Goal: Information Seeking & Learning: Learn about a topic

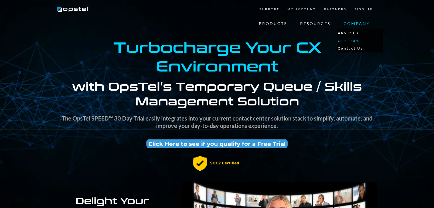
click at [352, 42] on link "Our Team" at bounding box center [360, 41] width 46 height 8
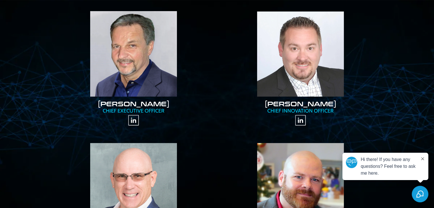
scroll to position [91, 0]
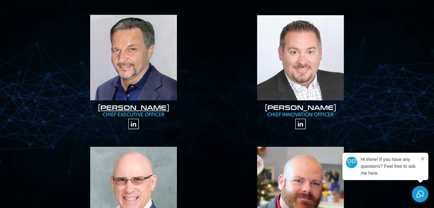
click at [143, 106] on link "[PERSON_NAME]" at bounding box center [134, 107] width 72 height 9
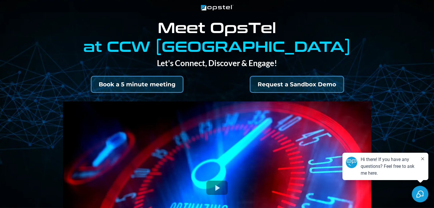
select select "*"
select select "****"
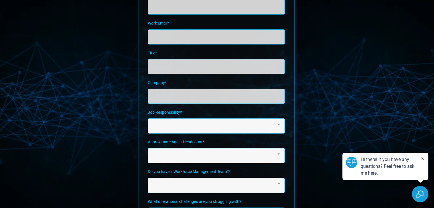
scroll to position [910, 0]
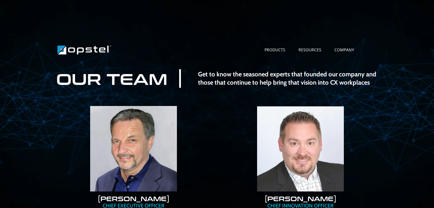
scroll to position [91, 0]
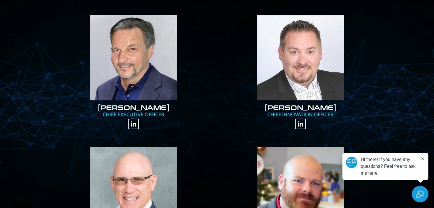
click at [145, 68] on img "https://www.opstel.com/tonyd" at bounding box center [133, 58] width 86 height 86
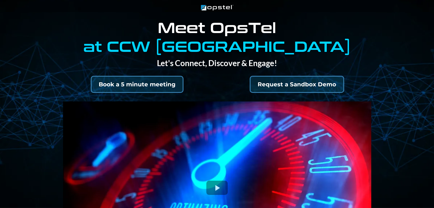
select select "*"
select select "****"
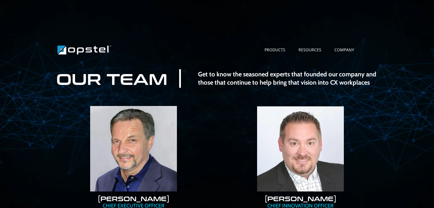
scroll to position [91, 0]
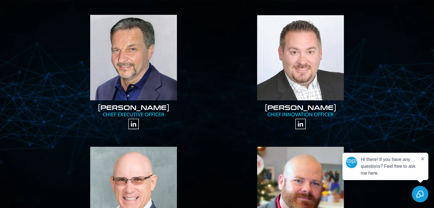
click at [146, 170] on img "https://www.opstel.com/jim-yostrum" at bounding box center [133, 190] width 86 height 86
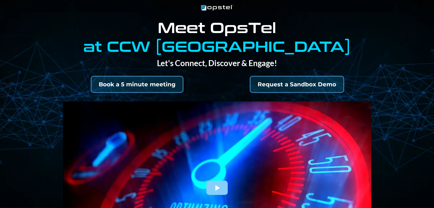
select select "*"
select select "****"
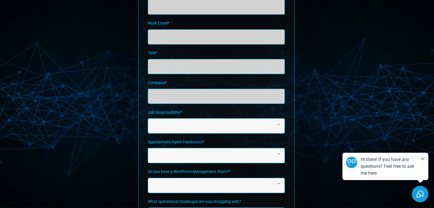
scroll to position [1, 0]
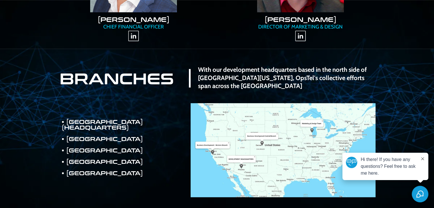
scroll to position [352, 0]
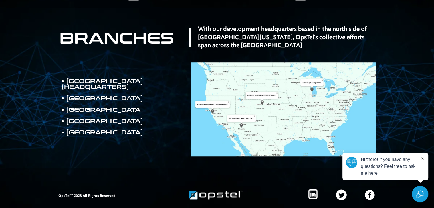
click at [243, 115] on img at bounding box center [282, 109] width 185 height 94
click at [309, 76] on img at bounding box center [282, 109] width 185 height 94
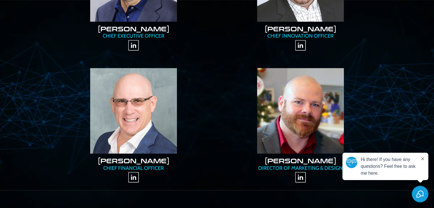
scroll to position [0, 0]
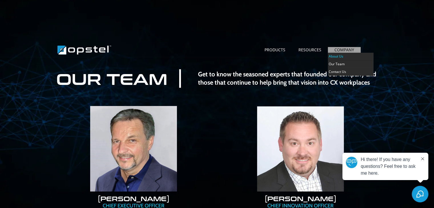
click at [338, 57] on link "About Us" at bounding box center [351, 57] width 46 height 8
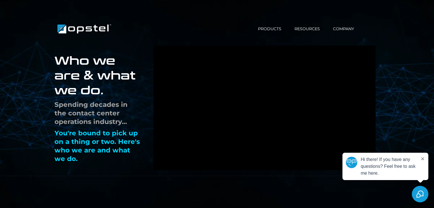
click at [408, 55] on div "**********" at bounding box center [217, 106] width 434 height 140
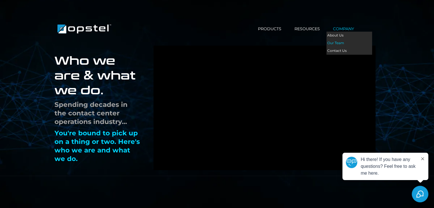
click at [341, 41] on link "Our Team" at bounding box center [349, 43] width 46 height 8
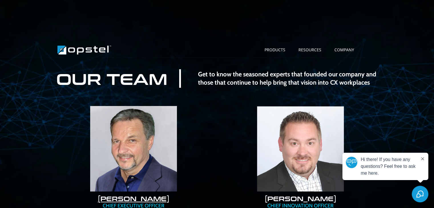
drag, startPoint x: 92, startPoint y: 197, endPoint x: 172, endPoint y: 198, distance: 79.8
click at [172, 198] on h2 "[PERSON_NAME]" at bounding box center [133, 198] width 155 height 9
copy link "[PERSON_NAME]"
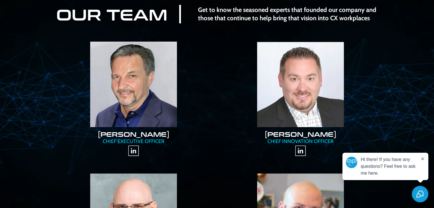
scroll to position [72, 0]
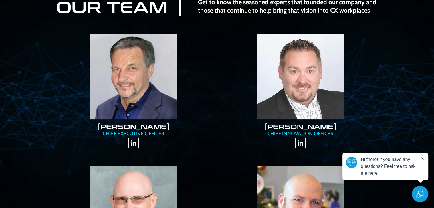
click at [298, 142] on img "https://www.linkedin.com/in/pprinke/" at bounding box center [300, 142] width 11 height 11
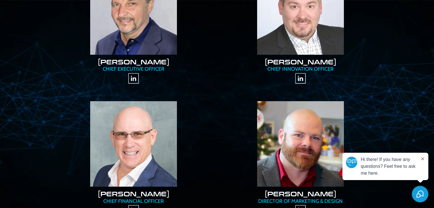
scroll to position [190, 0]
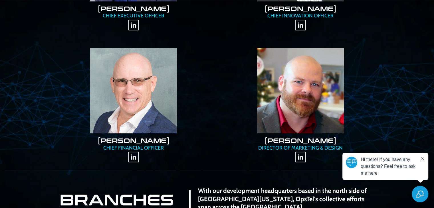
click at [134, 156] on img "https://www.linkedin.com/in/jamesyostrum-betteraccounting/" at bounding box center [133, 156] width 11 height 11
